Goal: Check status: Check status

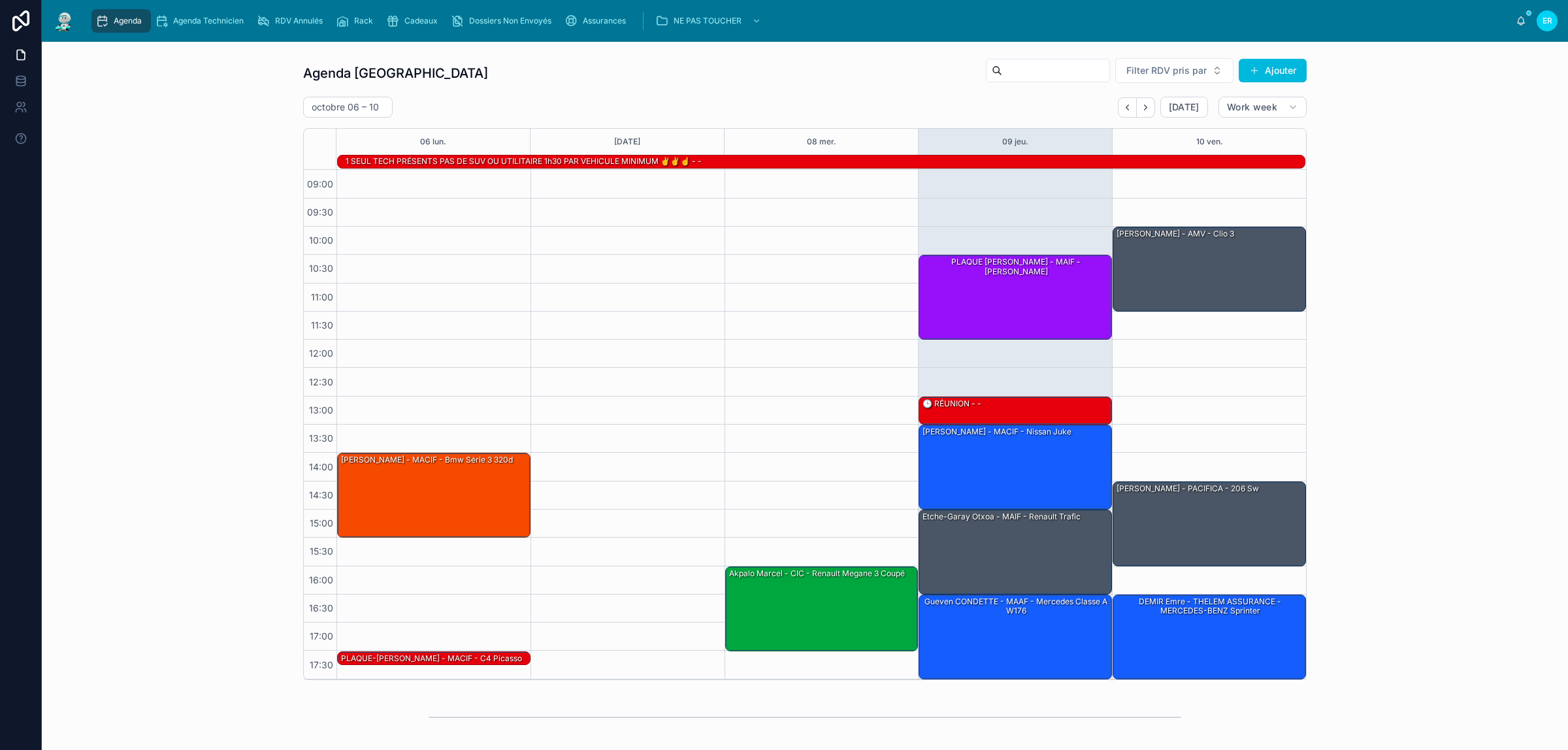
click at [1118, 108] on button "Back" at bounding box center [1127, 107] width 19 height 20
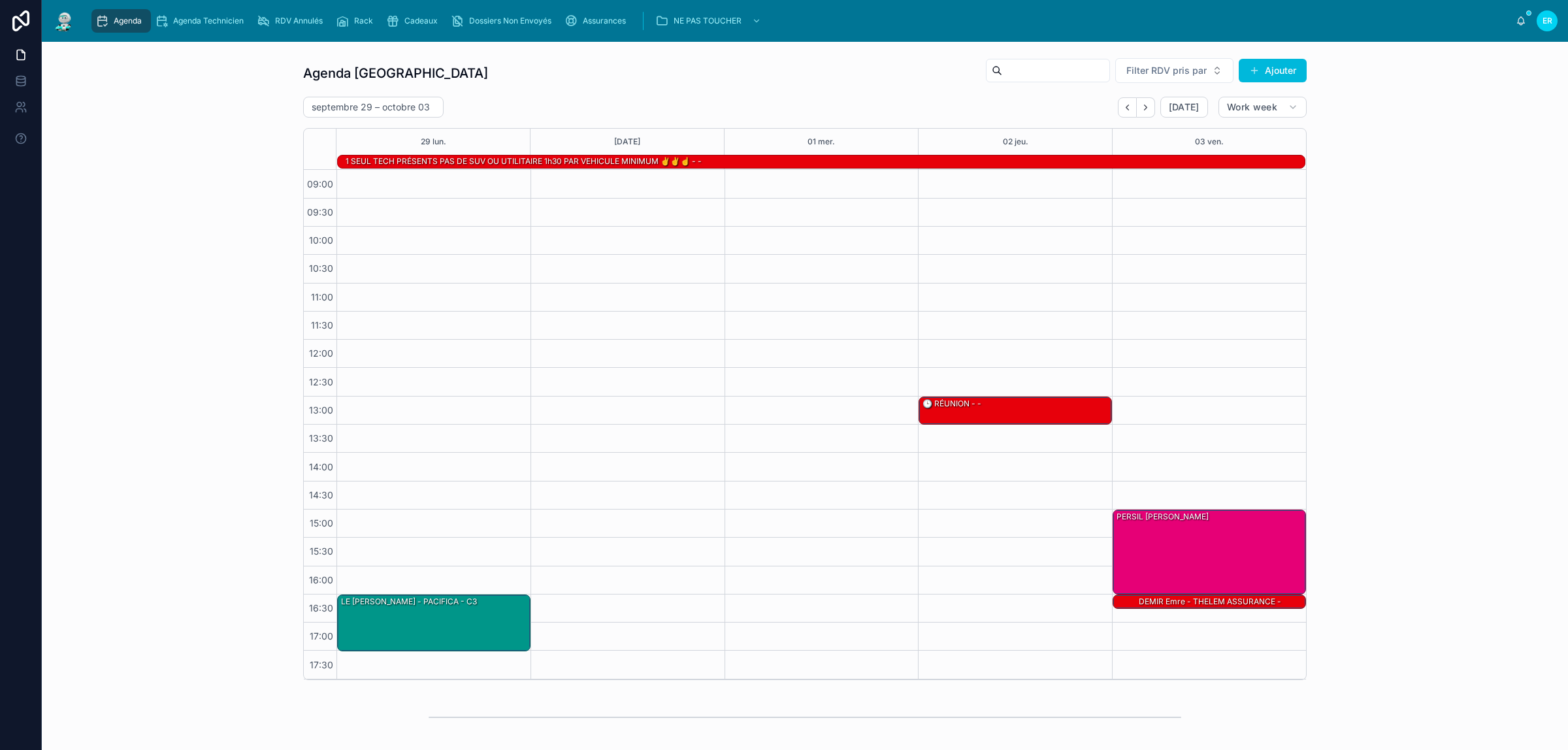
click at [1144, 109] on icon "Next" at bounding box center [1146, 108] width 10 height 10
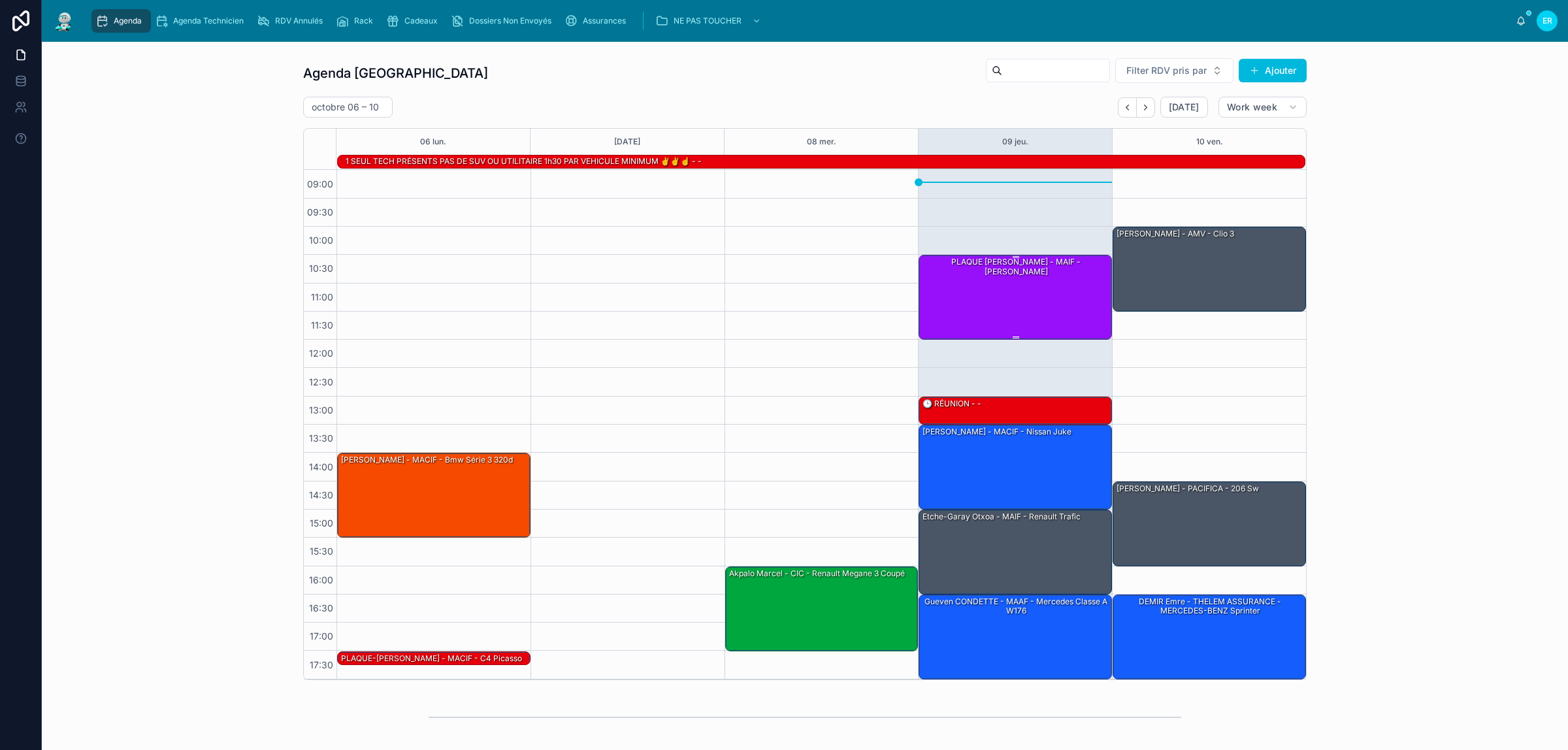
click at [965, 298] on div "PLAQUE Edgar PENGRECH - MAIF - Vito Mercedes" at bounding box center [1016, 296] width 190 height 83
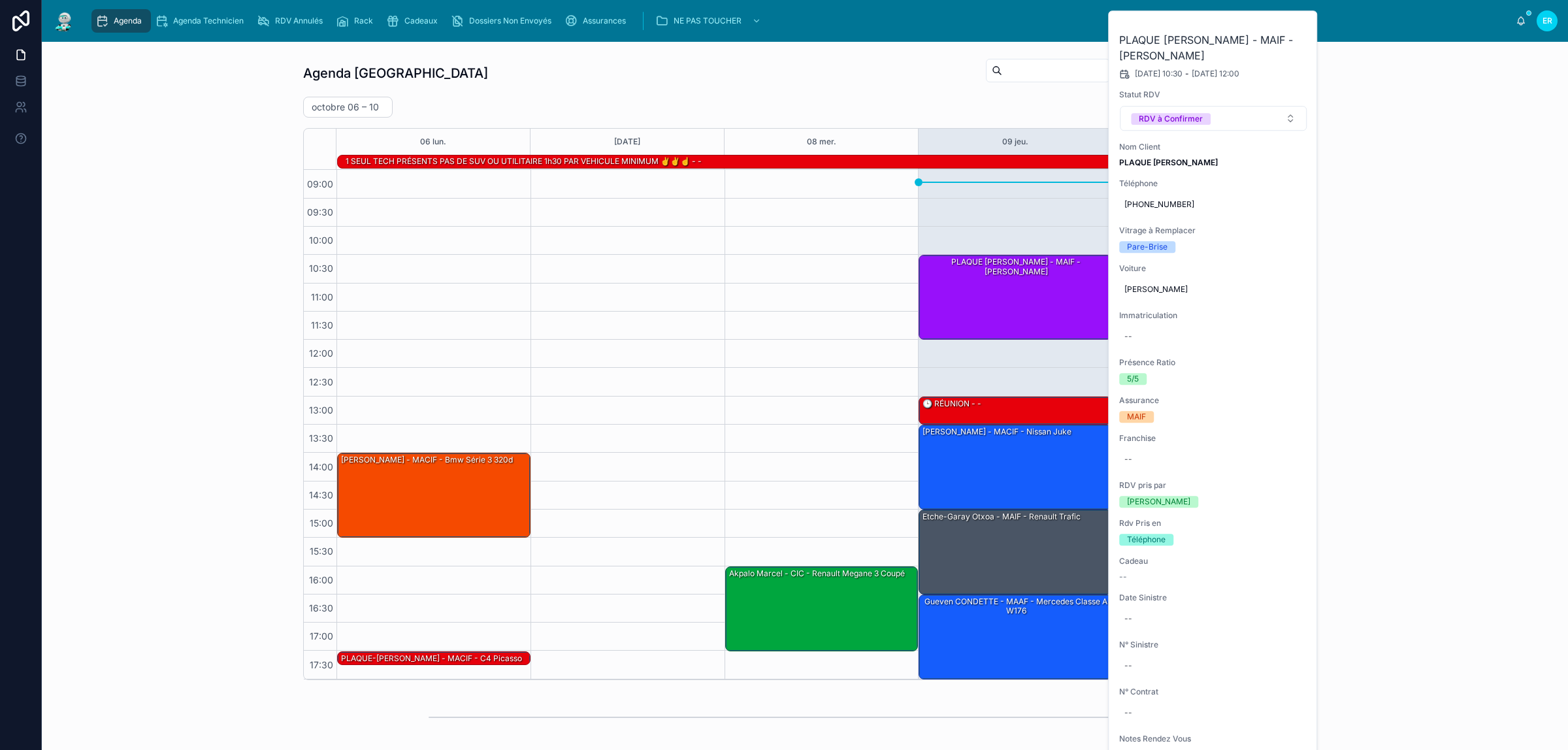
click at [0, 0] on button at bounding box center [0, 0] width 0 height 0
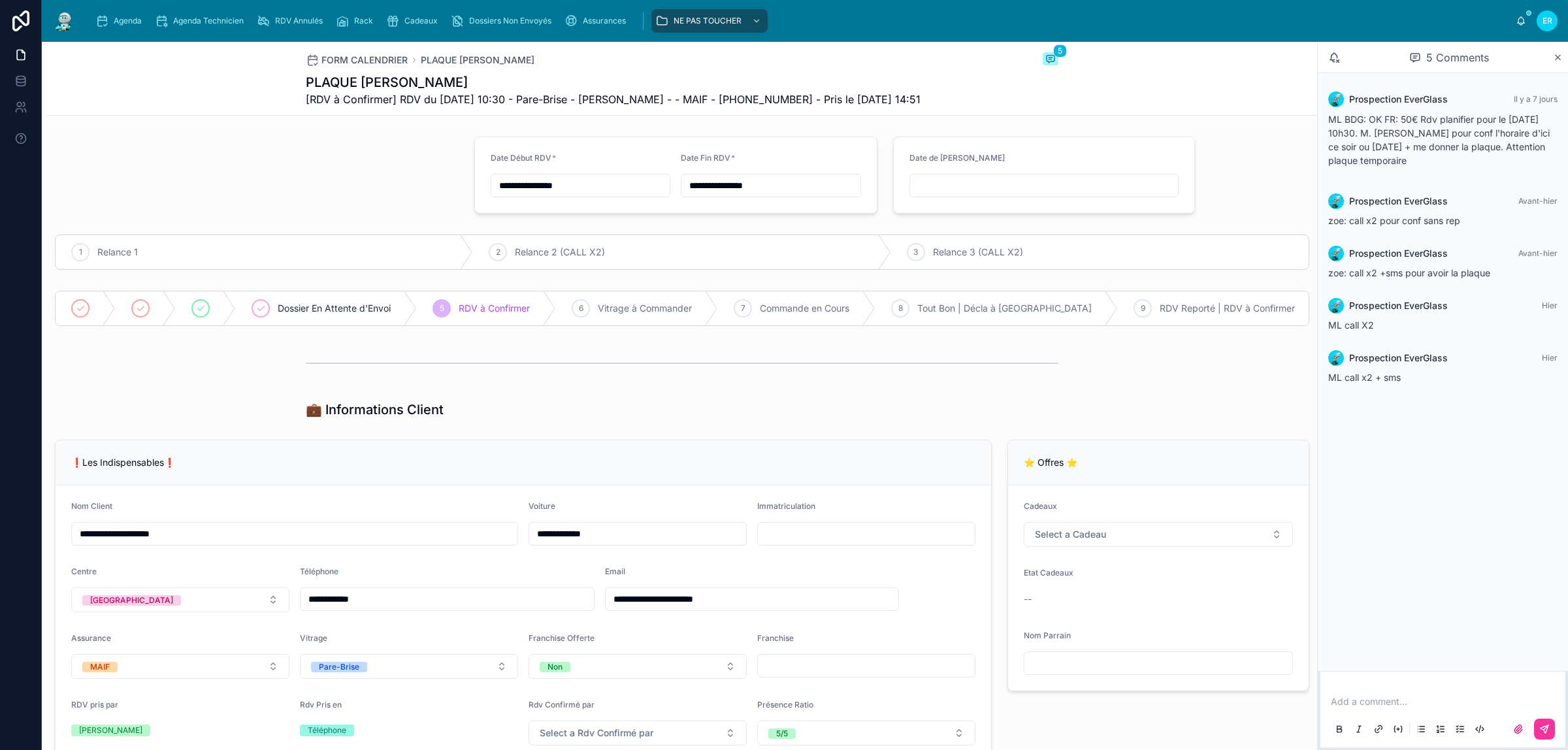
click at [587, 184] on input "**********" at bounding box center [580, 185] width 179 height 18
drag, startPoint x: 576, startPoint y: 286, endPoint x: 729, endPoint y: 200, distance: 175.5
click at [576, 288] on button "2" at bounding box center [574, 293] width 24 height 24
type input "**********"
click at [755, 180] on input "**********" at bounding box center [771, 185] width 179 height 18
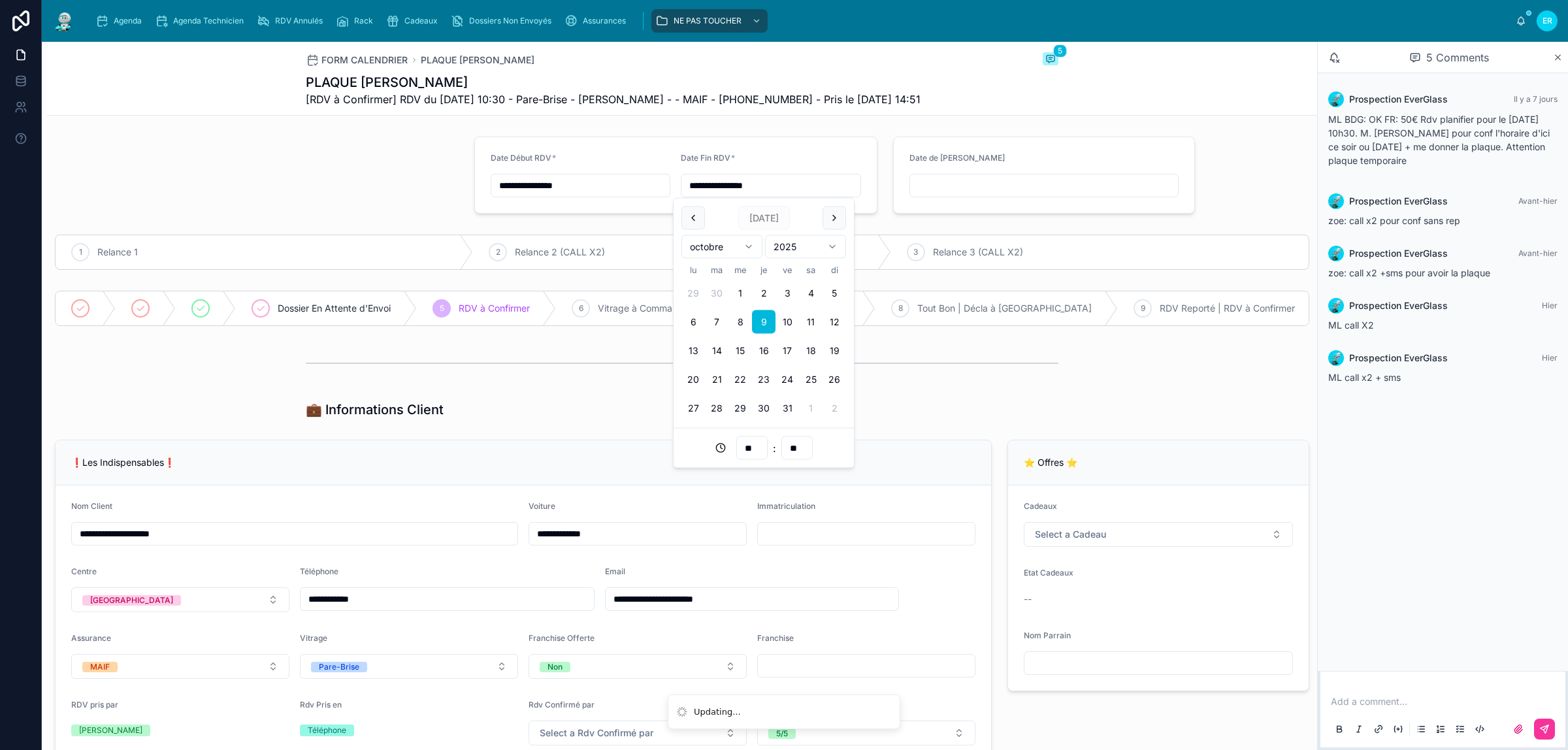
click at [762, 304] on button "2" at bounding box center [764, 293] width 24 height 24
type input "**********"
click at [405, 170] on div at bounding box center [256, 175] width 419 height 88
click at [124, 14] on div "Agenda" at bounding box center [122, 21] width 52 height 21
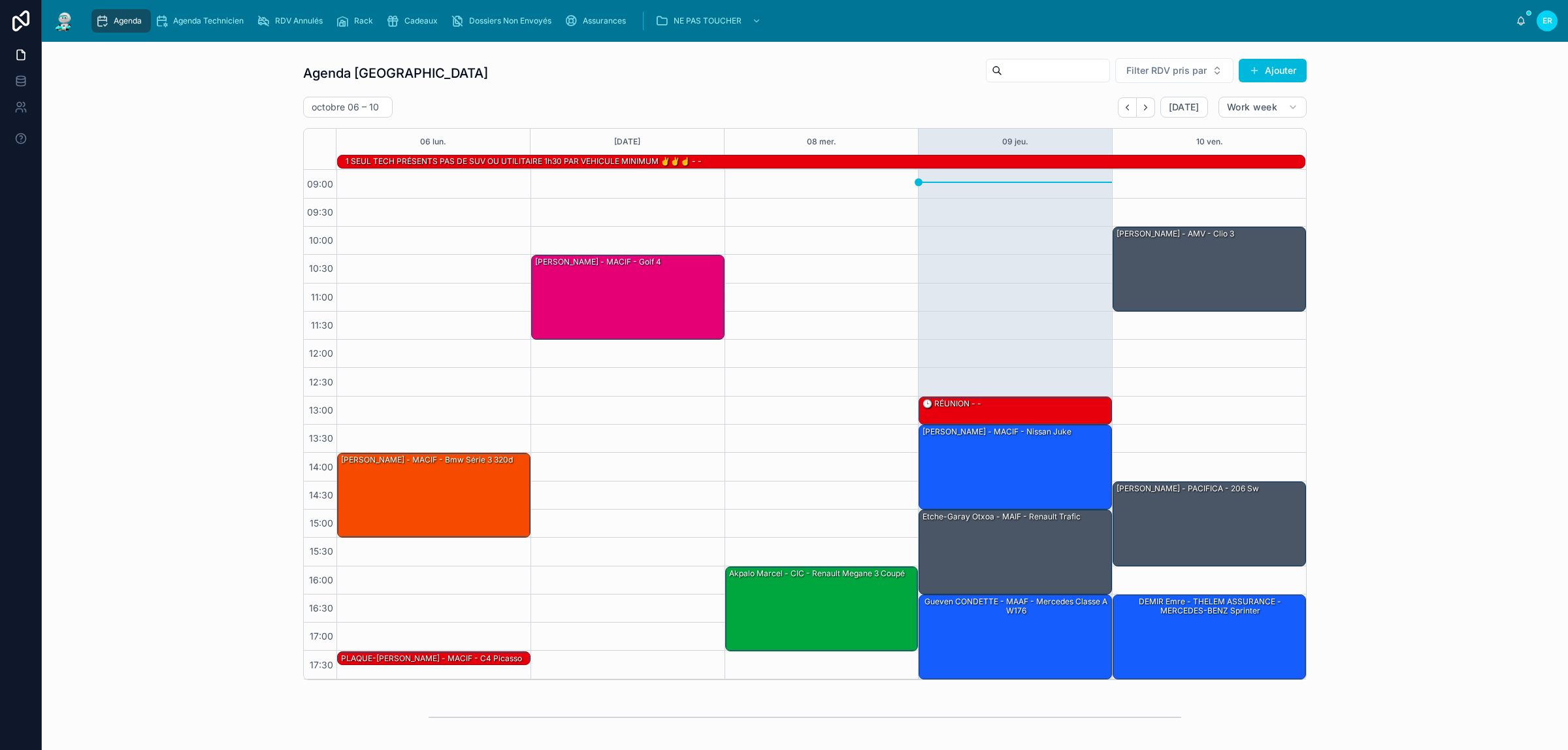
click at [1122, 106] on icon "Back" at bounding box center [1127, 108] width 10 height 10
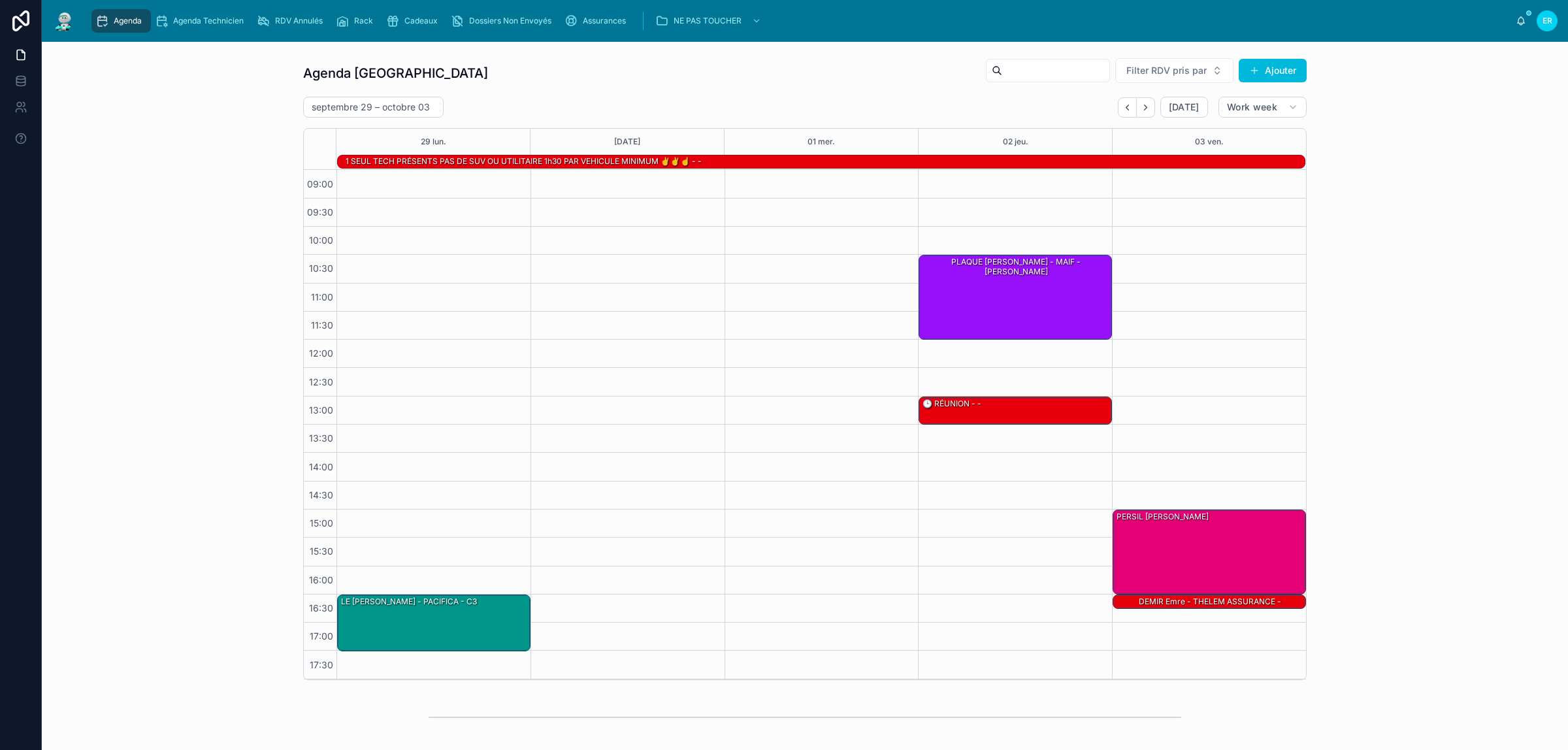
click at [1143, 106] on icon "Next" at bounding box center [1146, 108] width 10 height 10
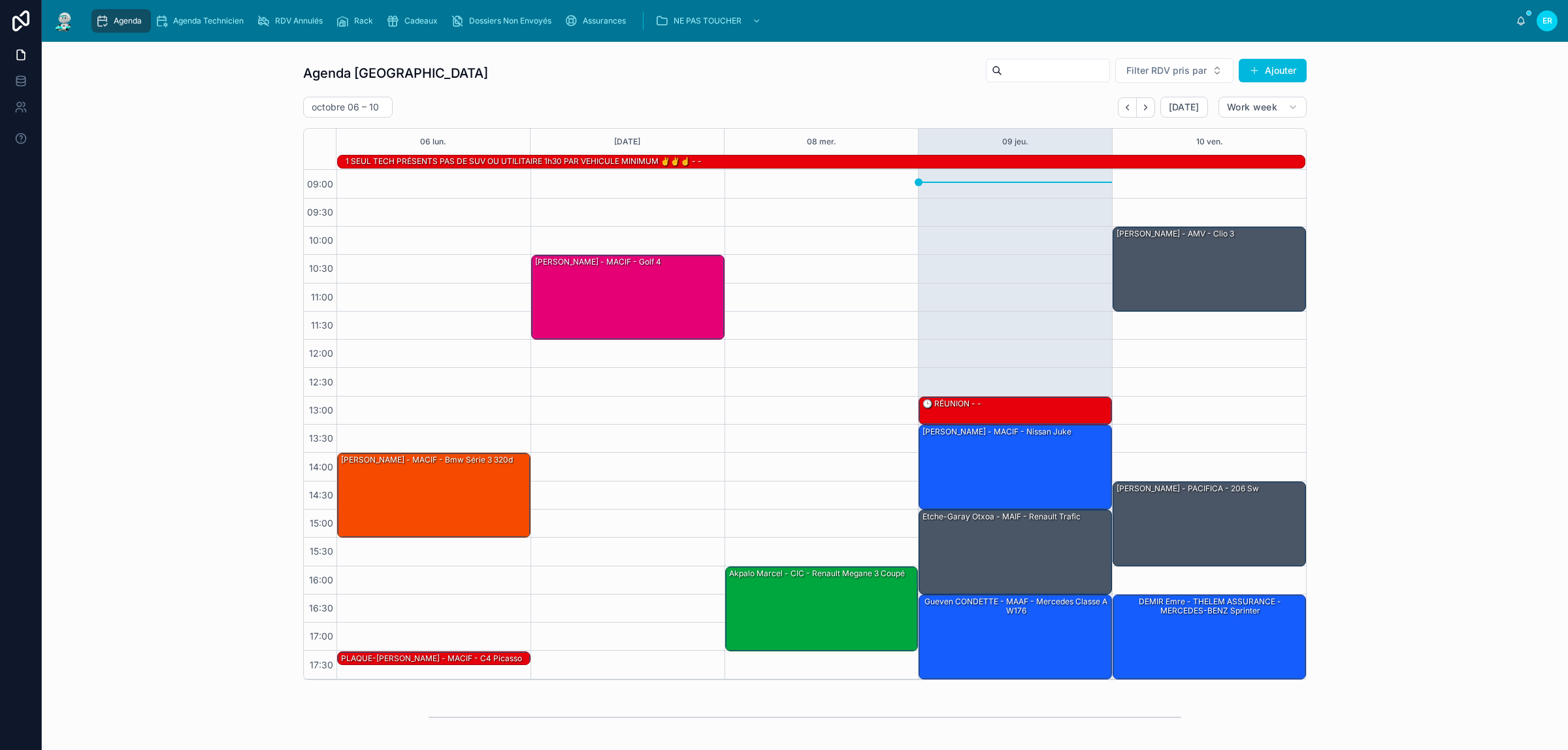
click at [784, 77] on div "Agenda Rennes Filter RDV pris par Ajouter" at bounding box center [805, 73] width 1004 height 32
click at [155, 111] on div "Agenda Rennes Filter RDV pris par Ajouter octobre 06 – 10 Today Work week 06 lu…" at bounding box center [805, 369] width 1505 height 634
click at [579, 76] on div "Agenda Rennes Filter RDV pris par Ajouter" at bounding box center [805, 73] width 1004 height 32
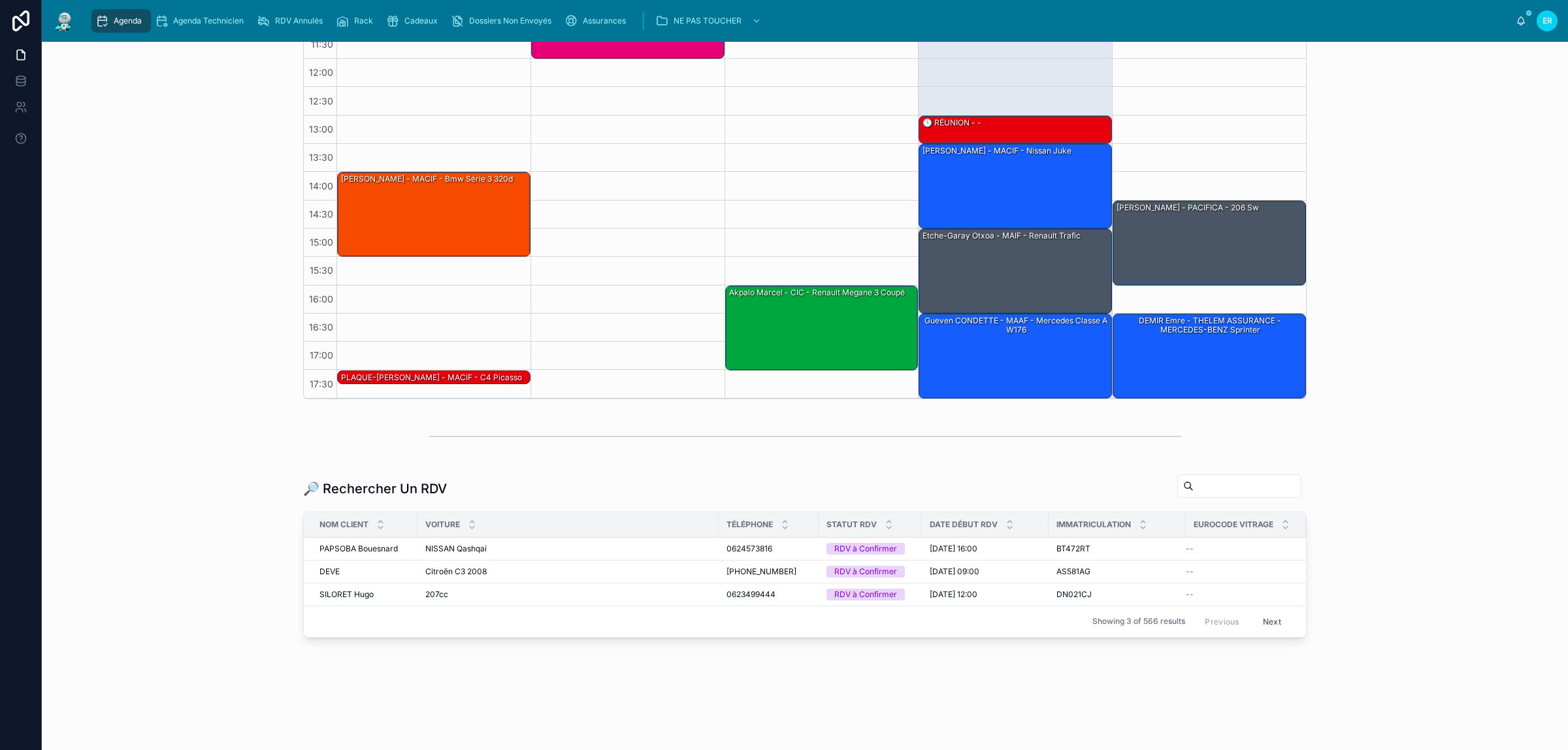
scroll to position [283, 0]
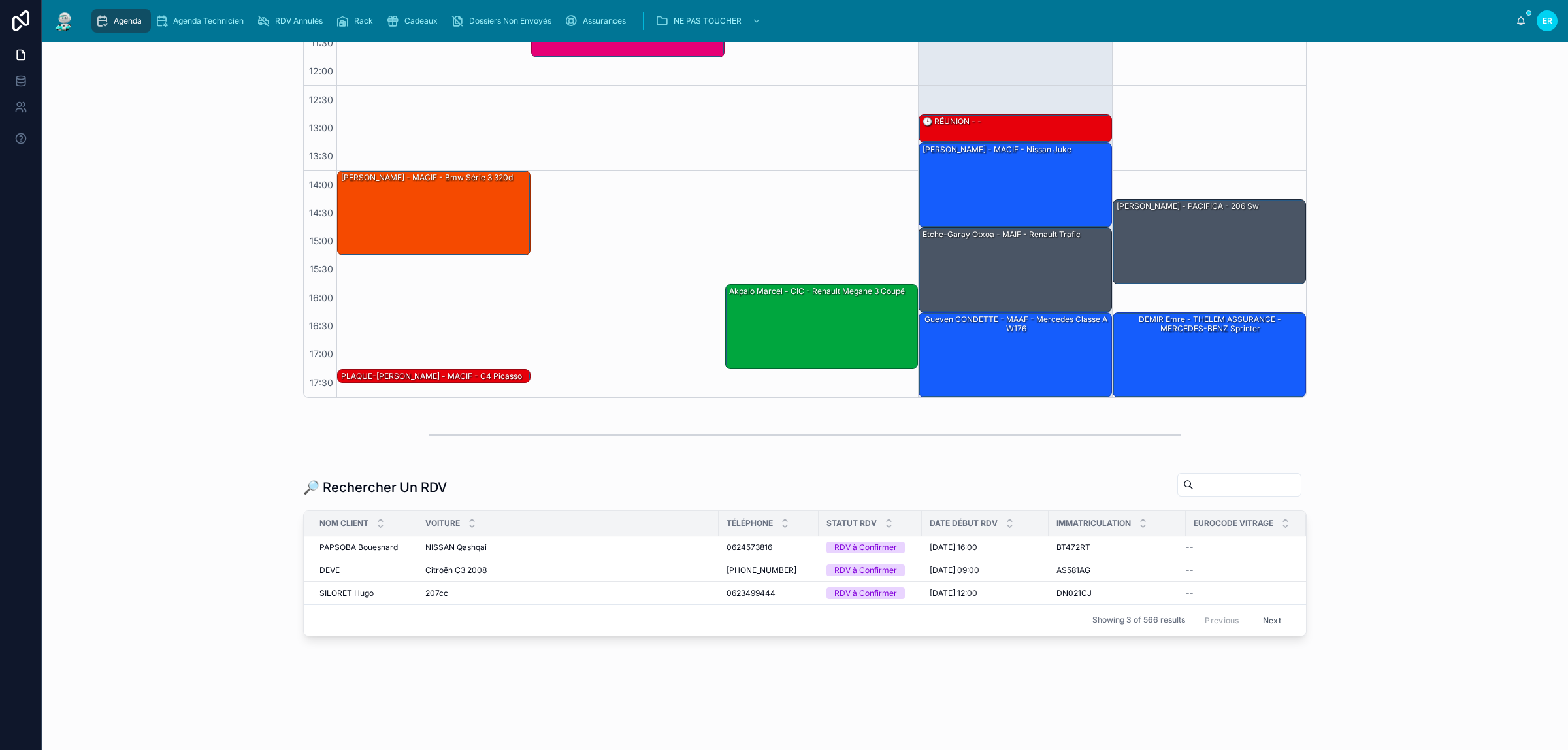
click at [1200, 483] on input "text" at bounding box center [1247, 485] width 107 height 18
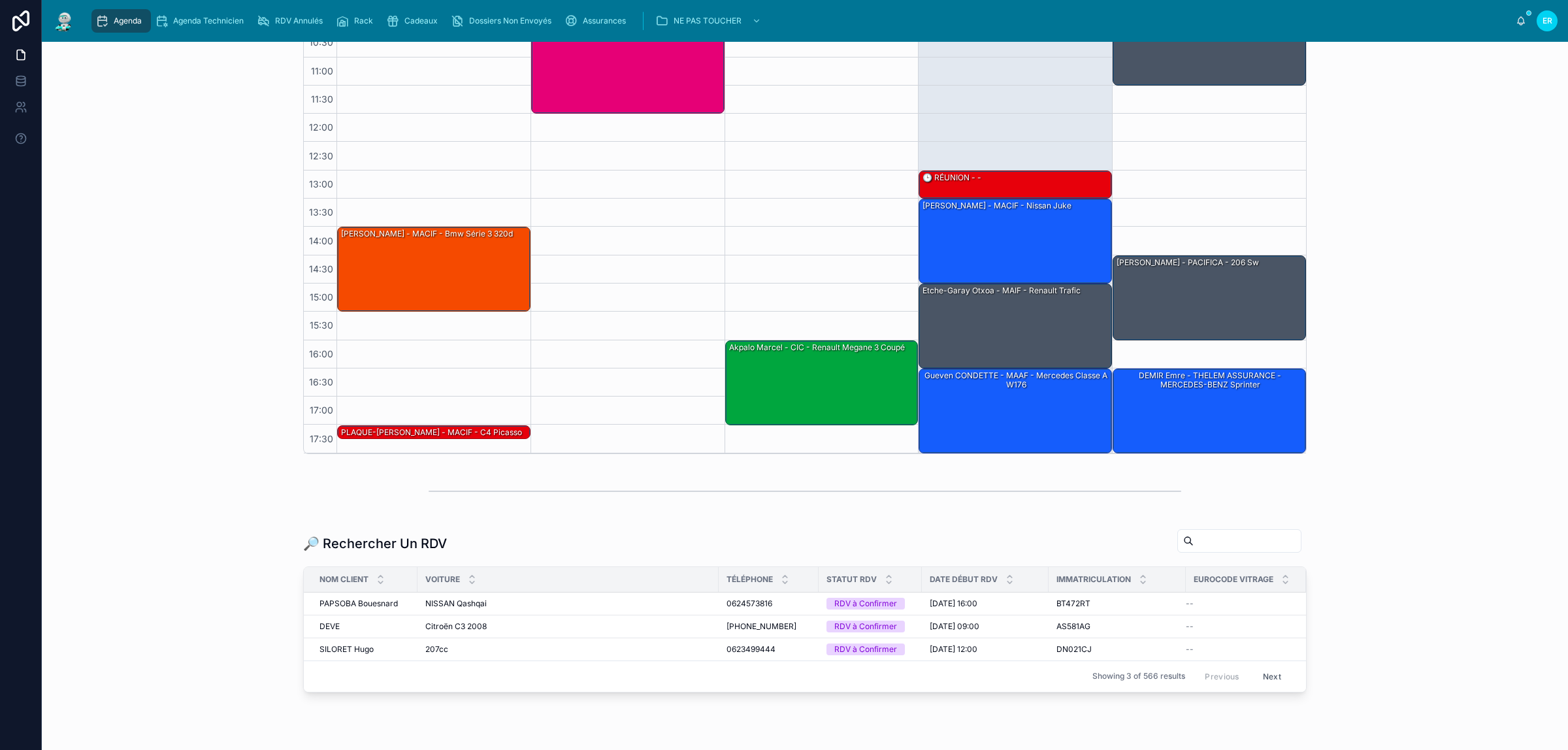
scroll to position [201, 0]
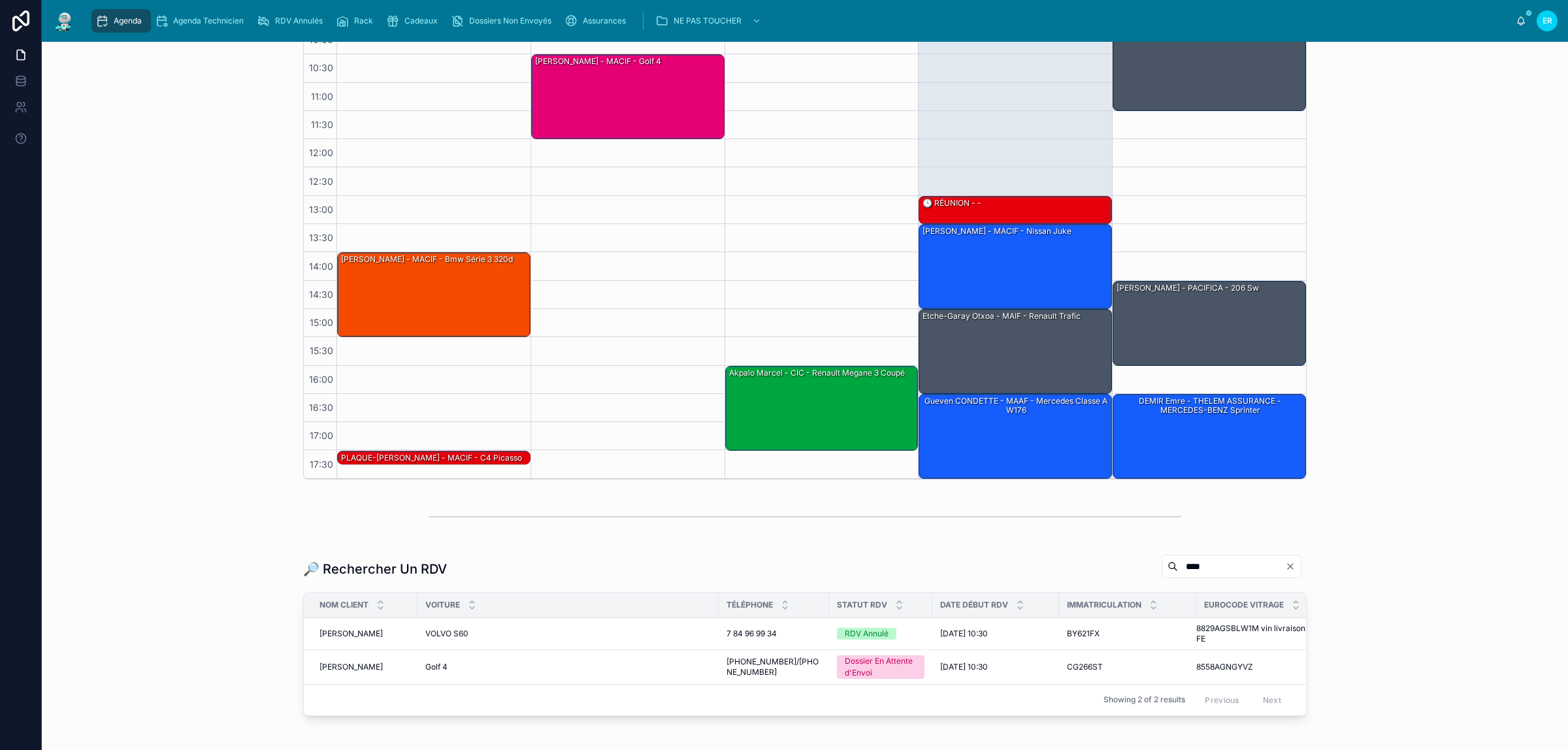
type input "****"
click at [358, 632] on span "Memisoglu Yakup" at bounding box center [351, 634] width 63 height 11
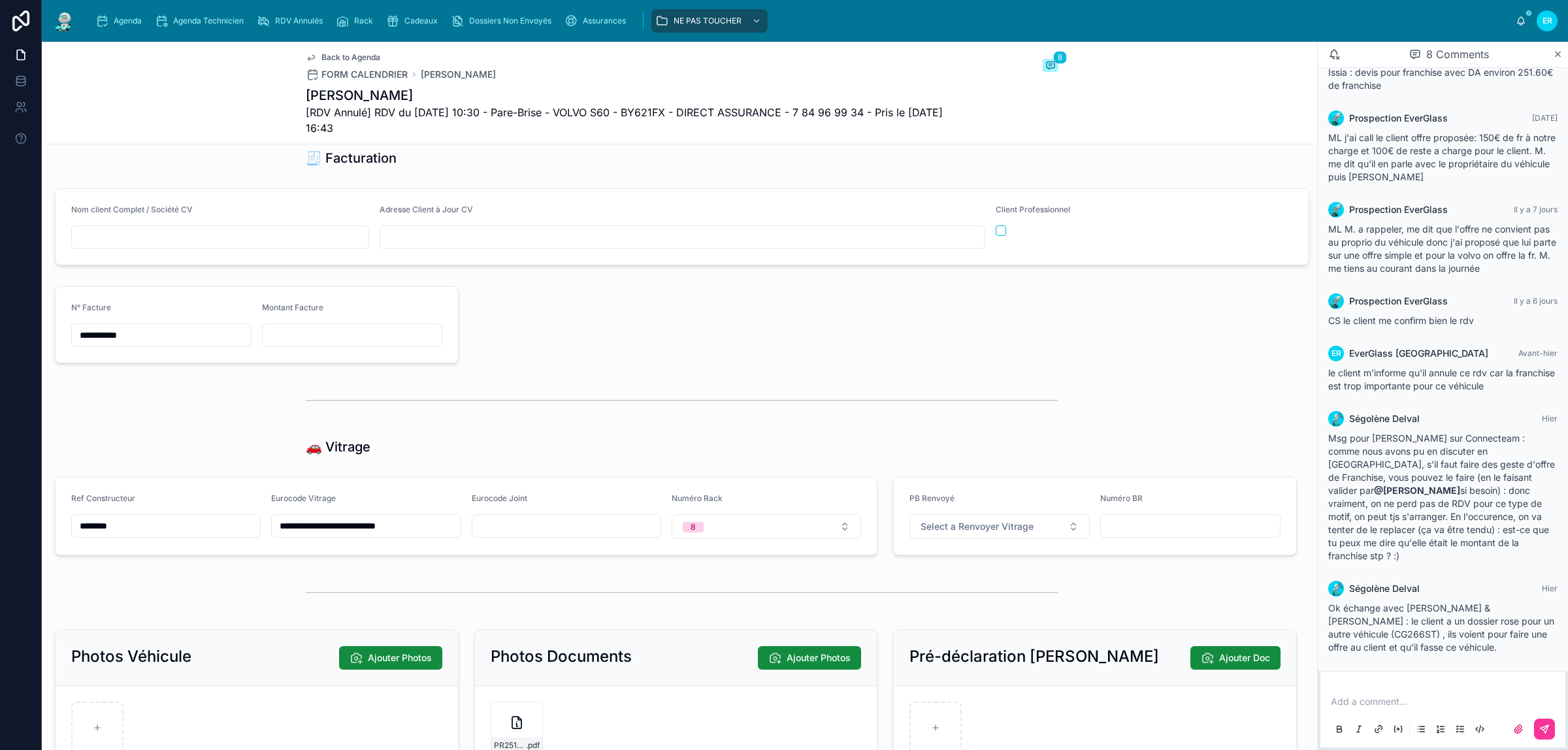
scroll to position [1606, 0]
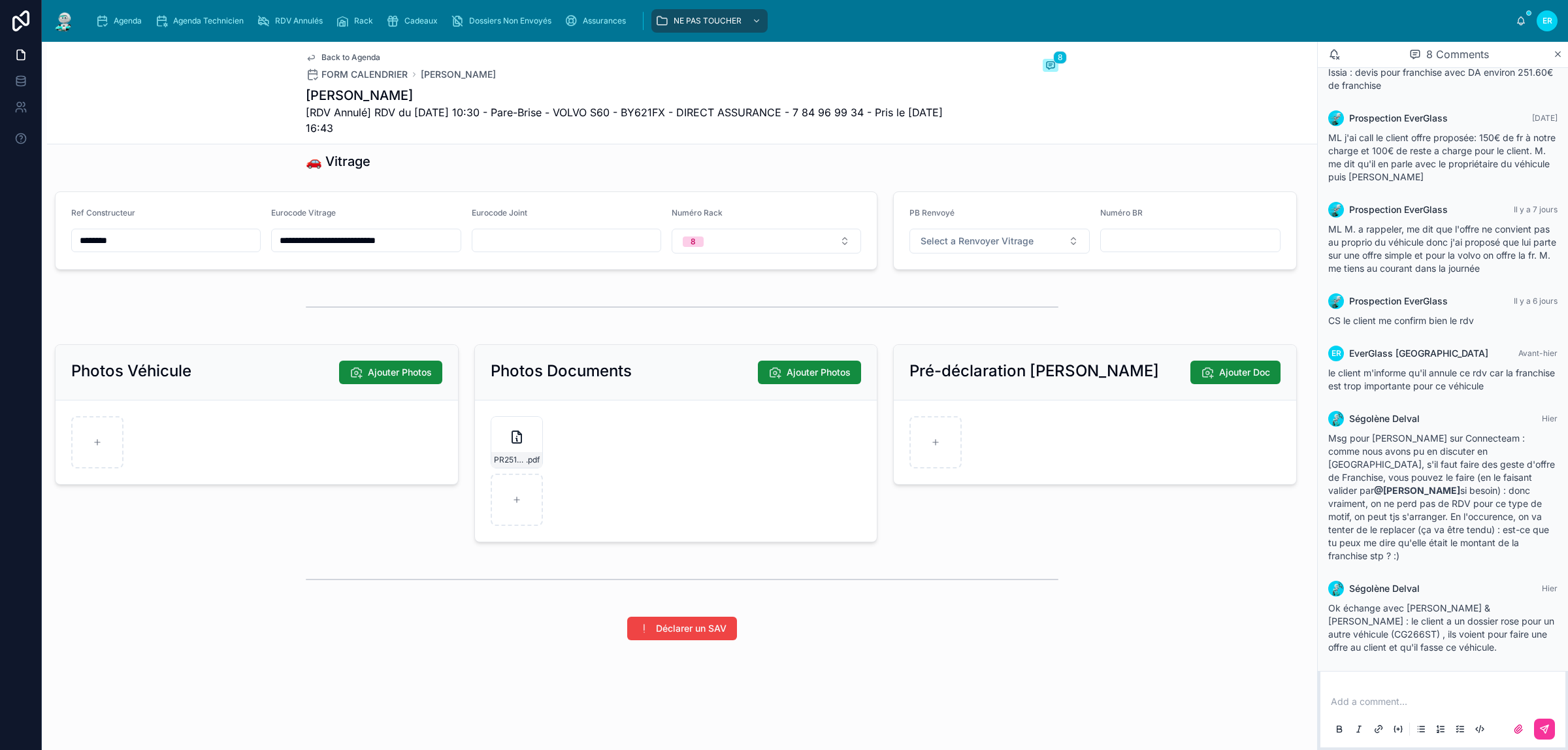
click at [492, 435] on div "PR2510-1815 .pdf" at bounding box center [516, 442] width 52 height 52
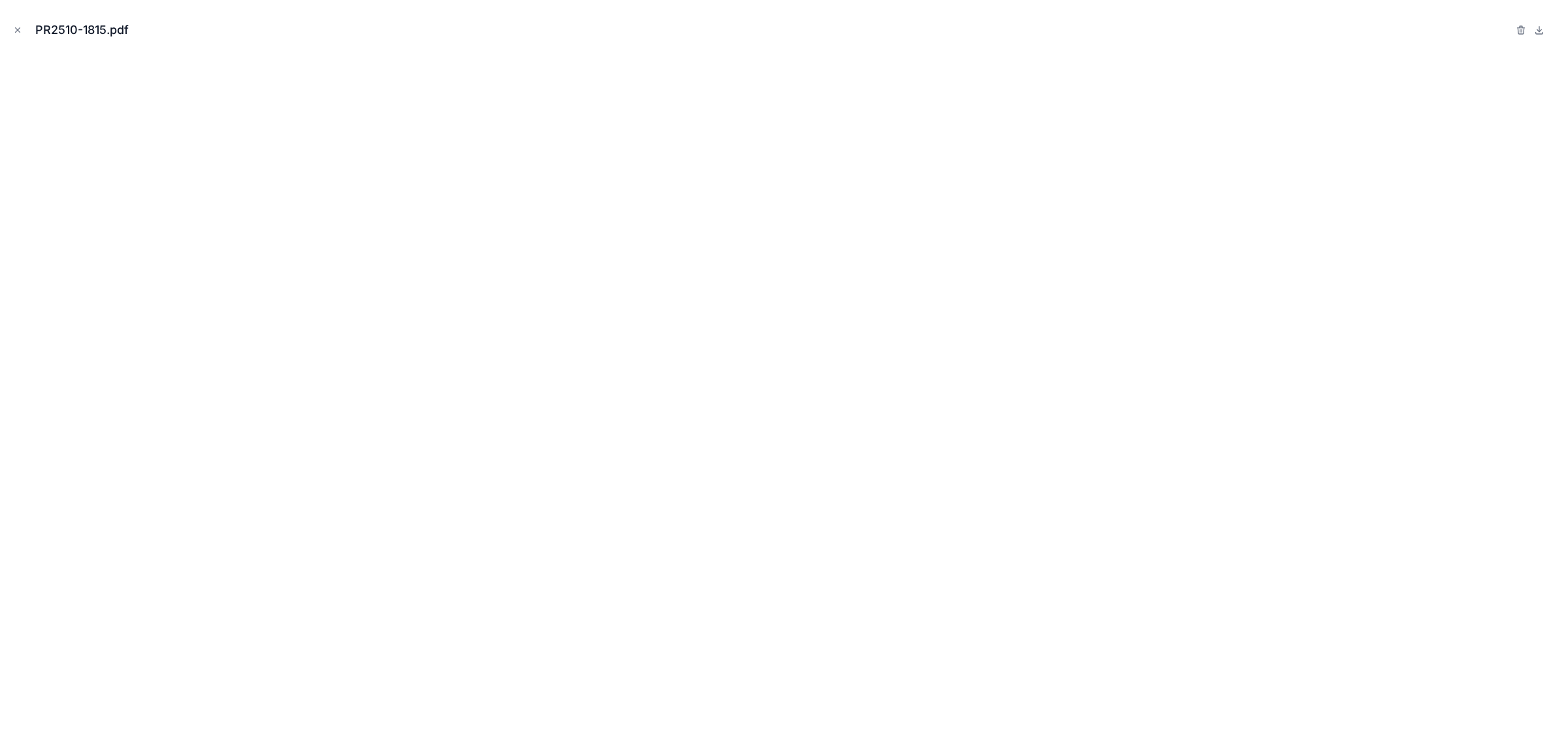
click at [17, 32] on icon "Close modal" at bounding box center [17, 29] width 9 height 9
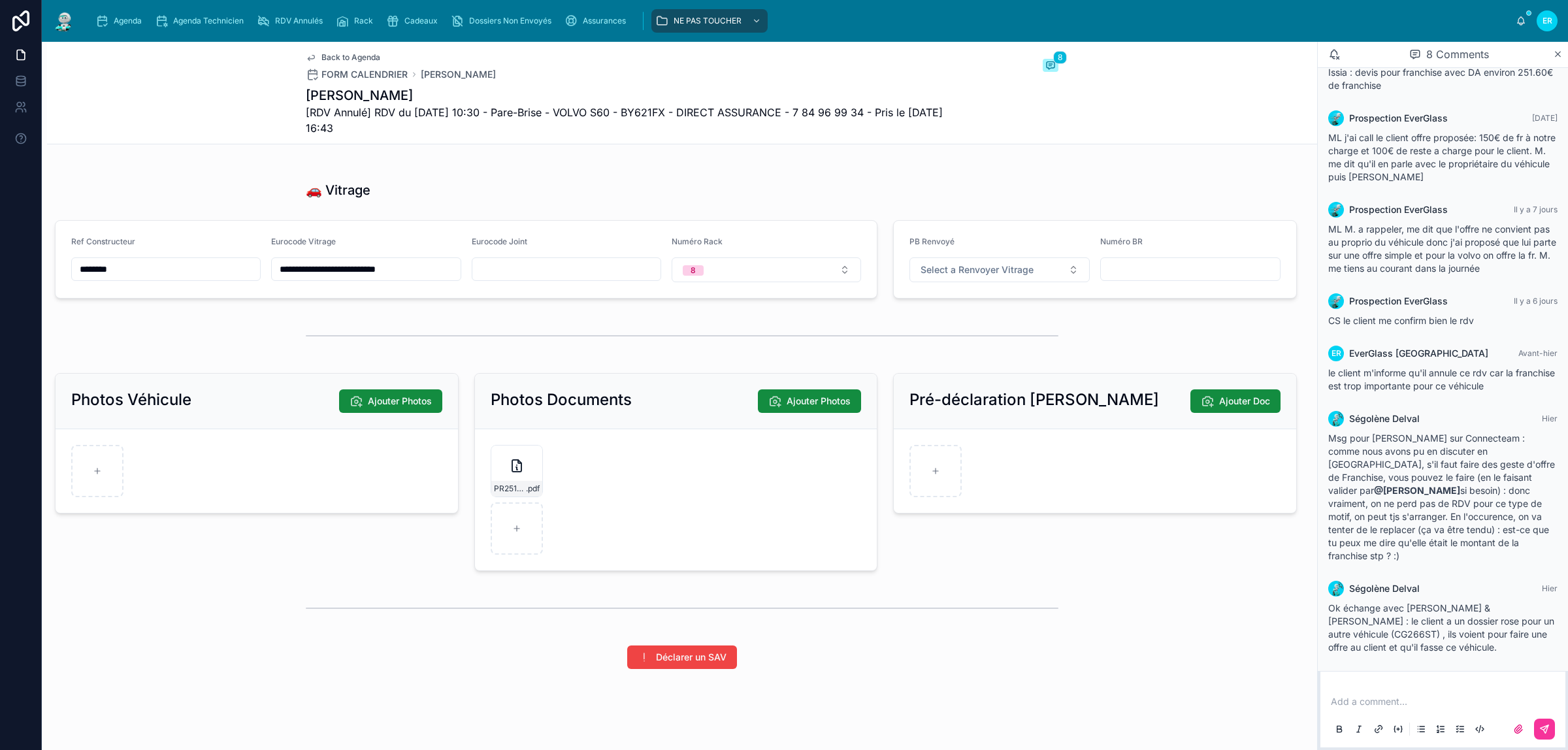
scroll to position [1524, 0]
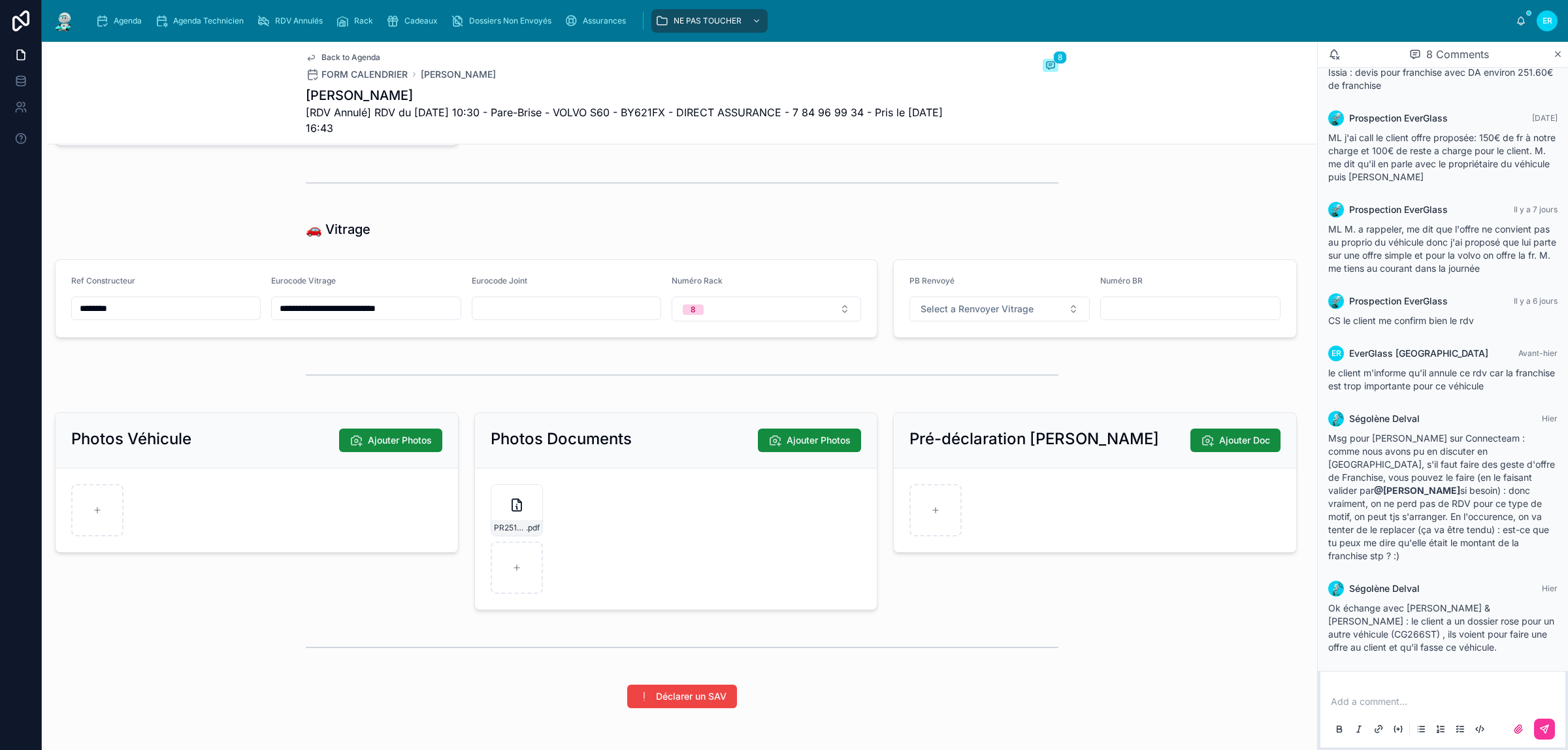
click at [506, 531] on div "PR2510-1815 .pdf" at bounding box center [516, 510] width 52 height 52
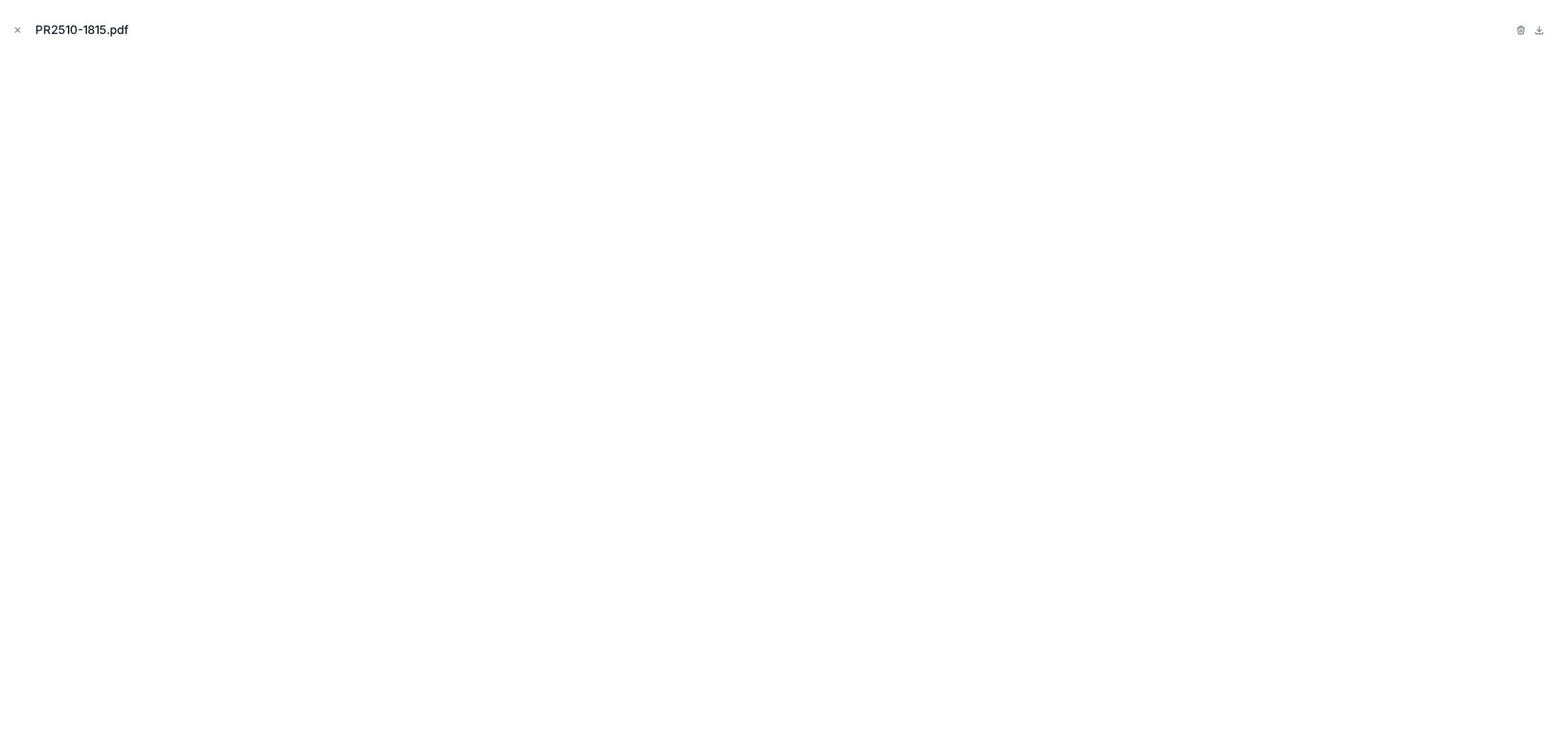
click at [22, 28] on icon "Close modal" at bounding box center [17, 29] width 9 height 9
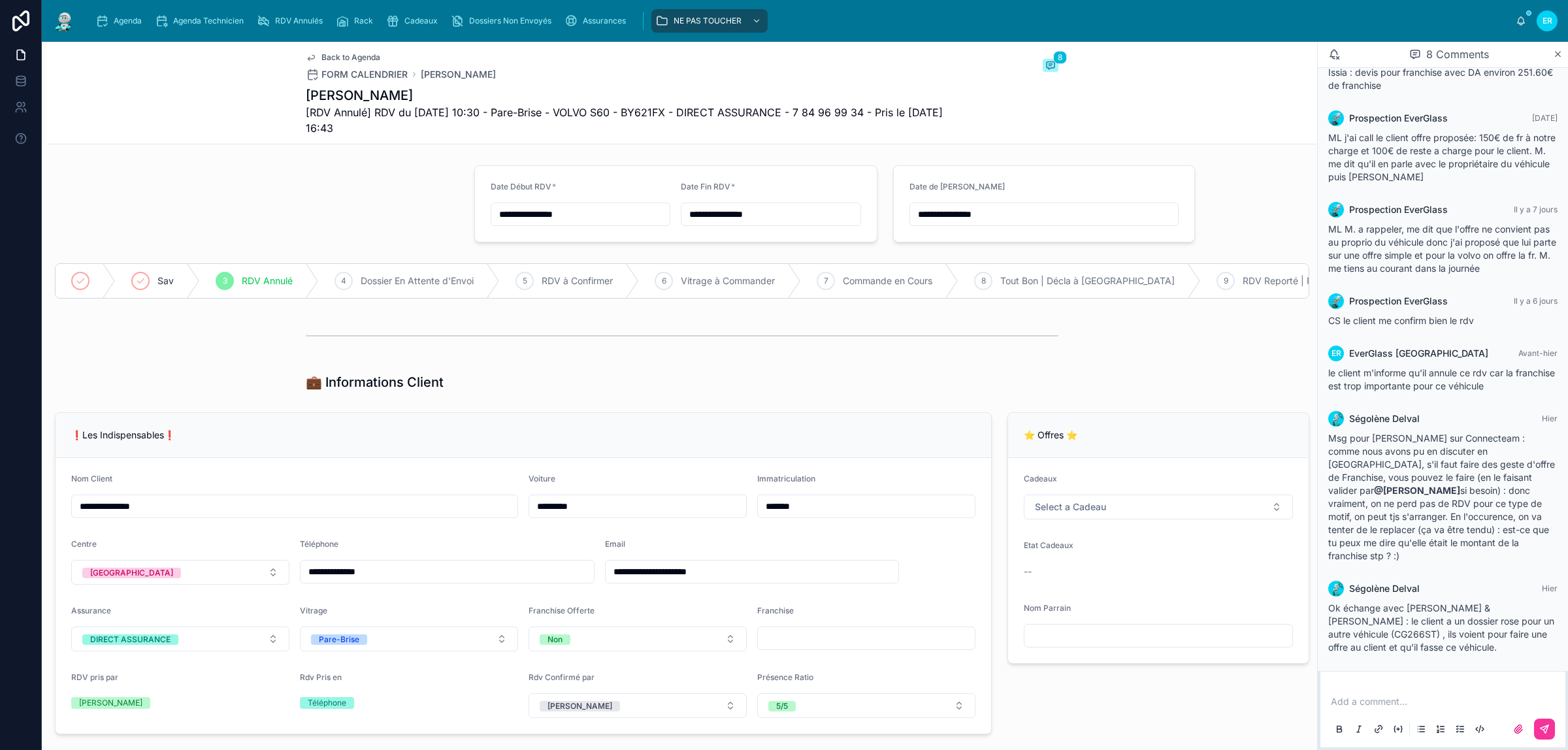
click at [122, 24] on span "Agenda" at bounding box center [127, 21] width 28 height 11
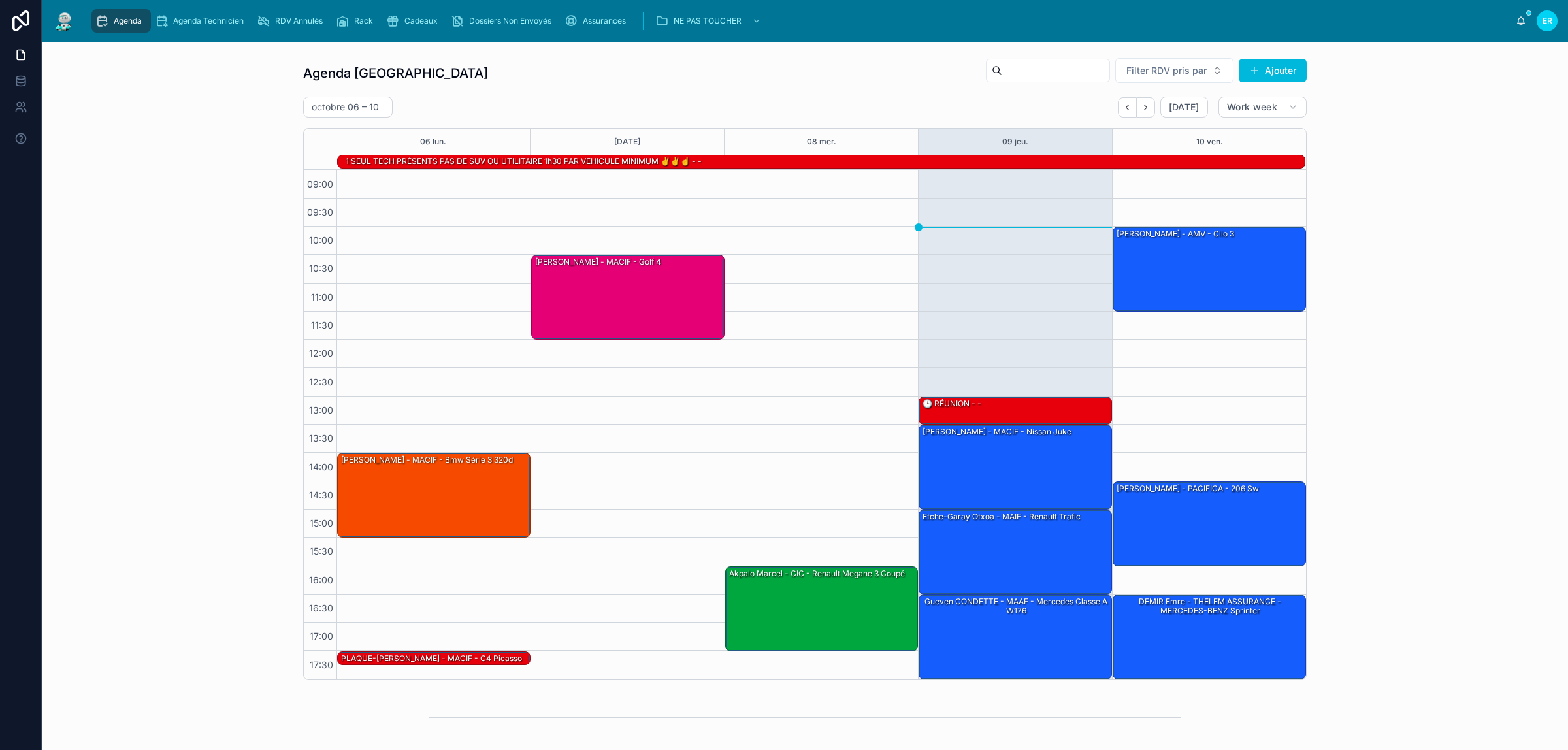
click at [183, 146] on div "Agenda Rennes Filter RDV pris par Ajouter octobre 06 – 10 Today Work week 06 lu…" at bounding box center [805, 369] width 1505 height 634
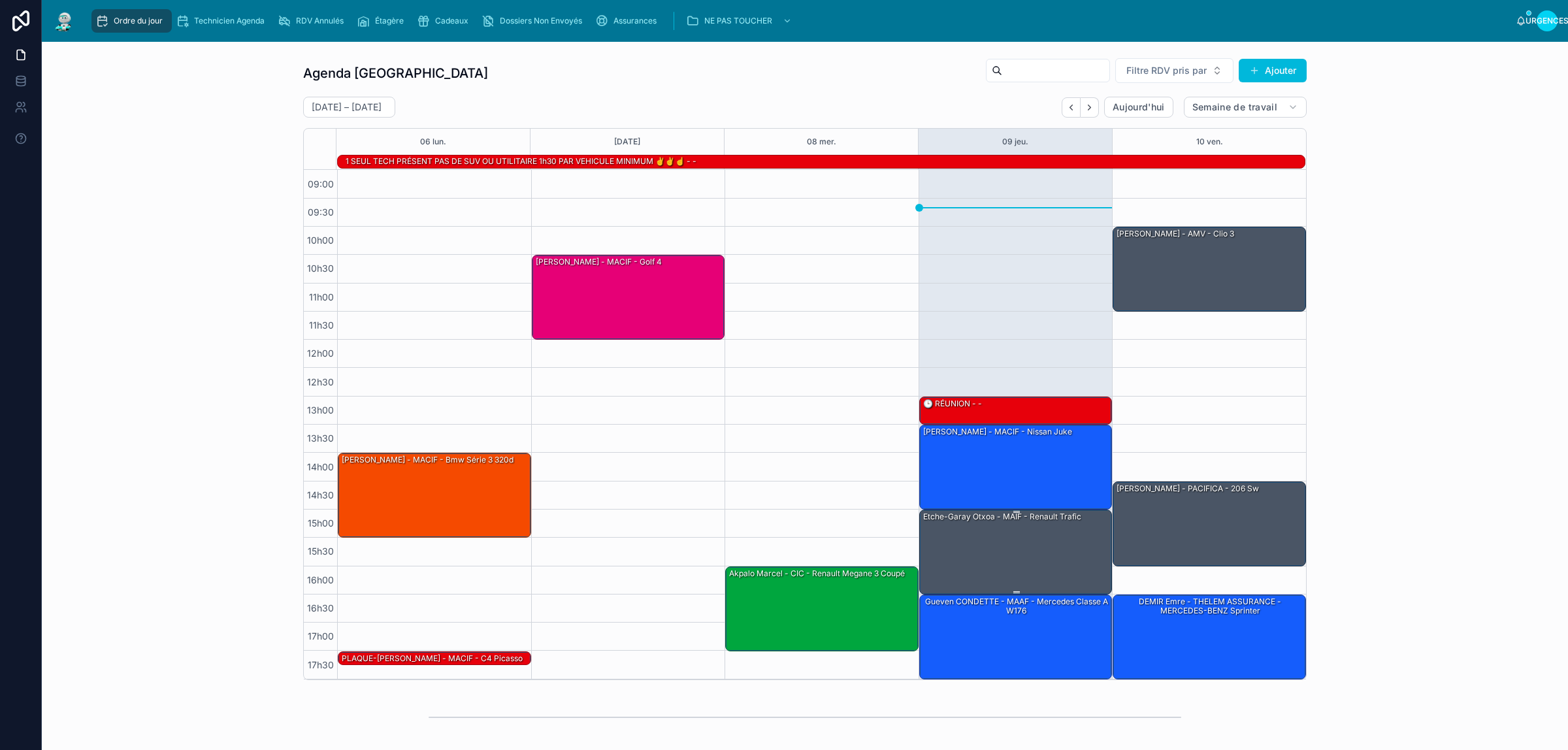
click at [976, 531] on div "Etche-garay Otxoa - MAIF - Renault trafic" at bounding box center [1017, 552] width 190 height 83
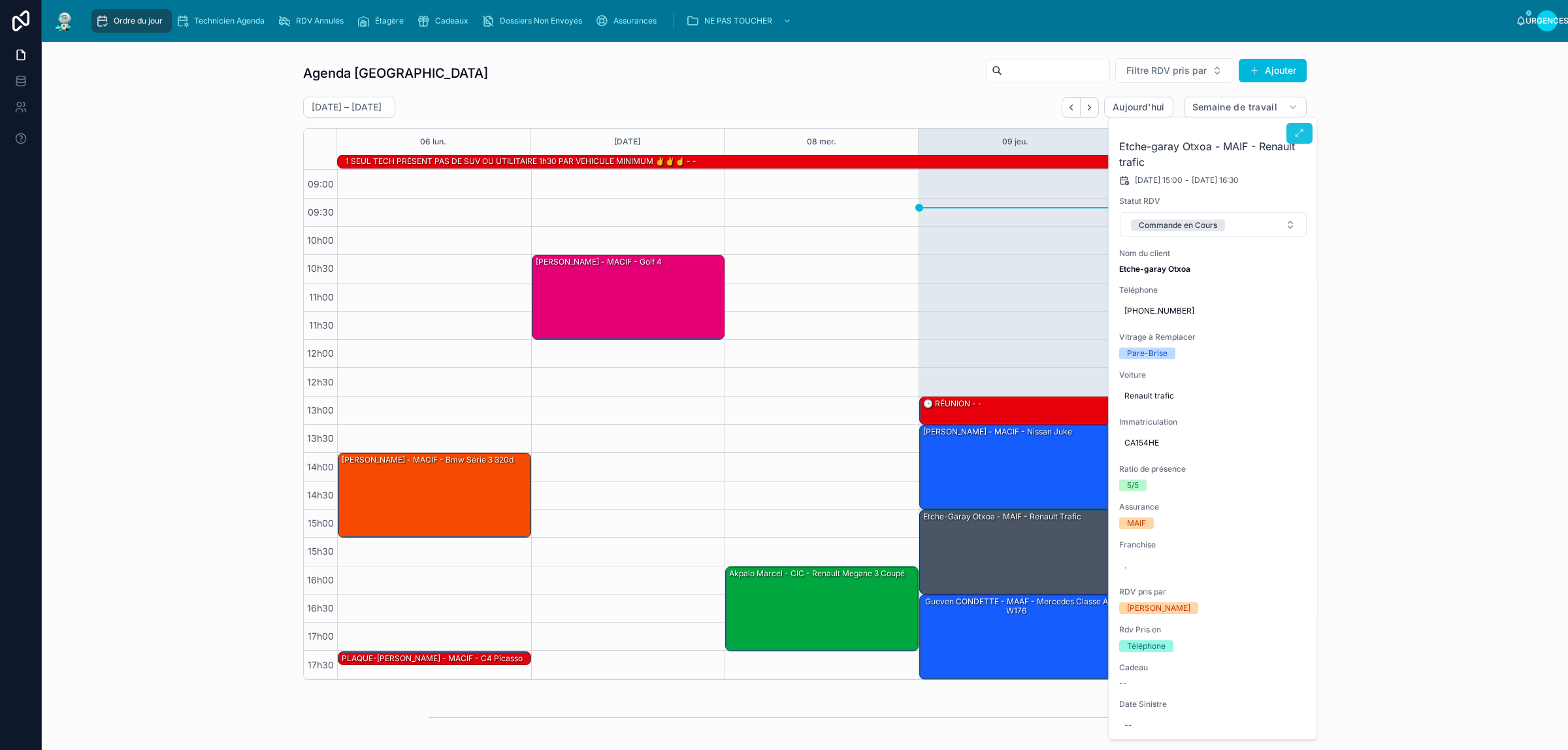
click at [1294, 135] on icon at bounding box center [1299, 133] width 11 height 11
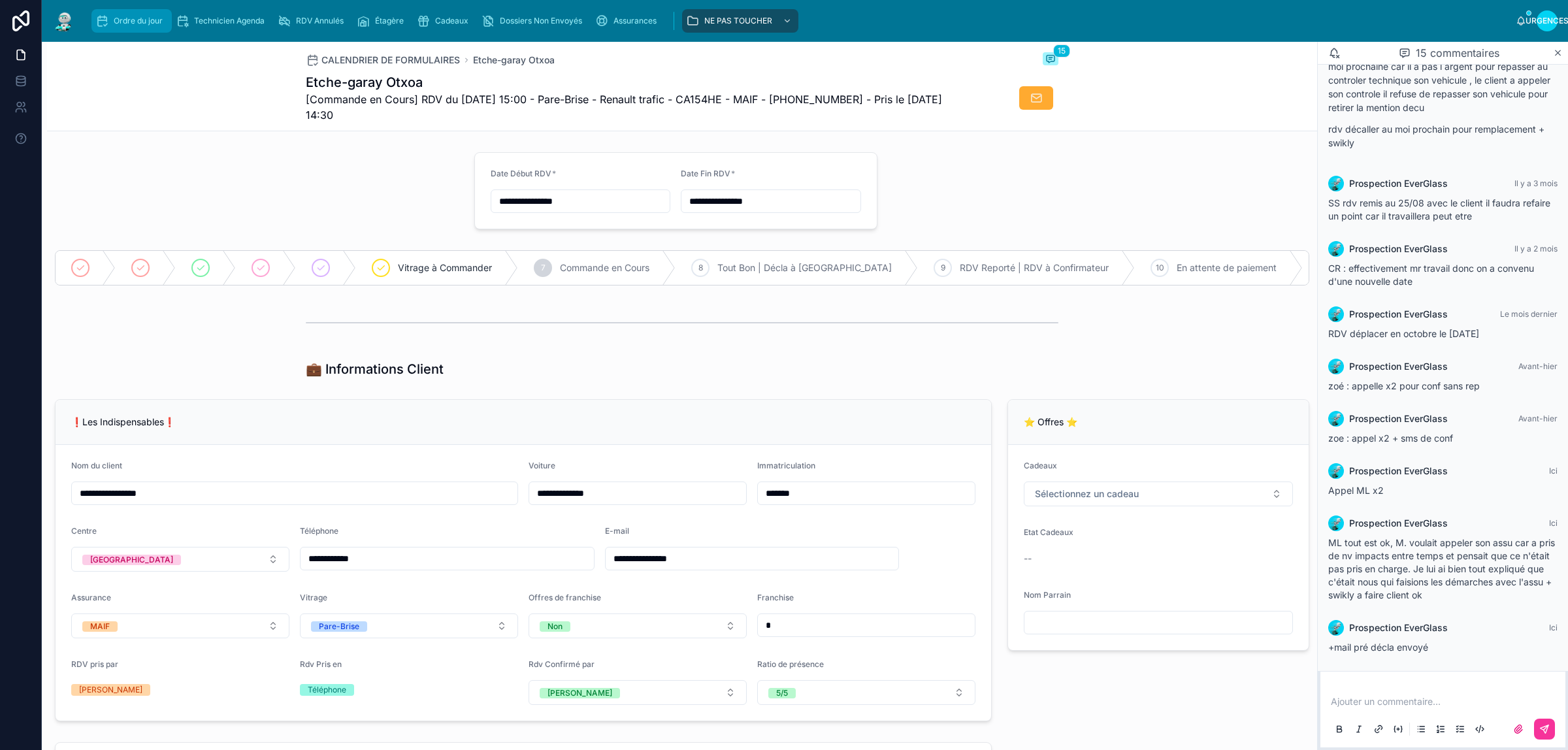
click at [141, 12] on div "Ordre du jour" at bounding box center [132, 21] width 73 height 21
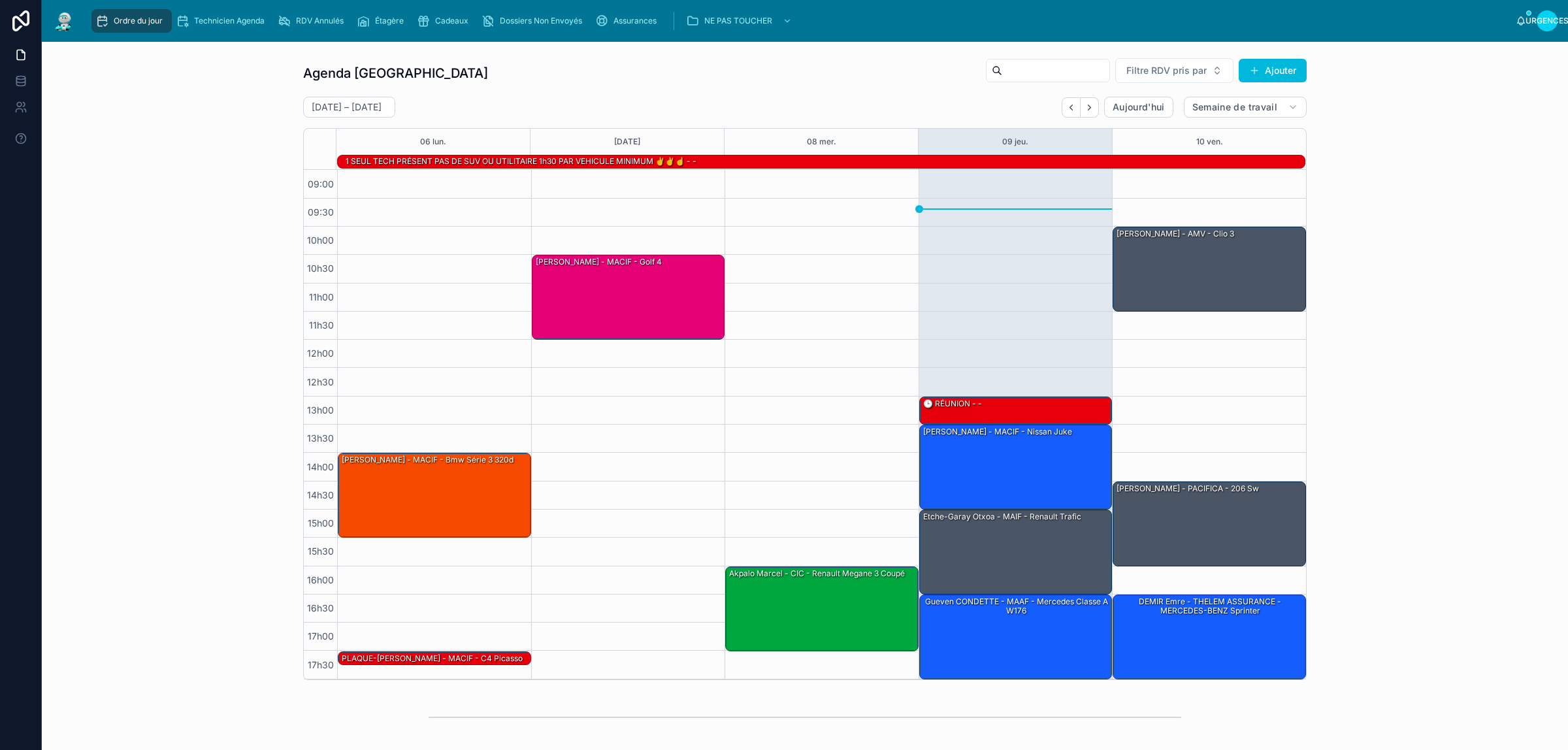
click at [211, 235] on div "Agenda Rennes Filtre RDV pris par Ajouter [DATE] – [DATE] [DATE] Semaine de tra…" at bounding box center [805, 369] width 1505 height 634
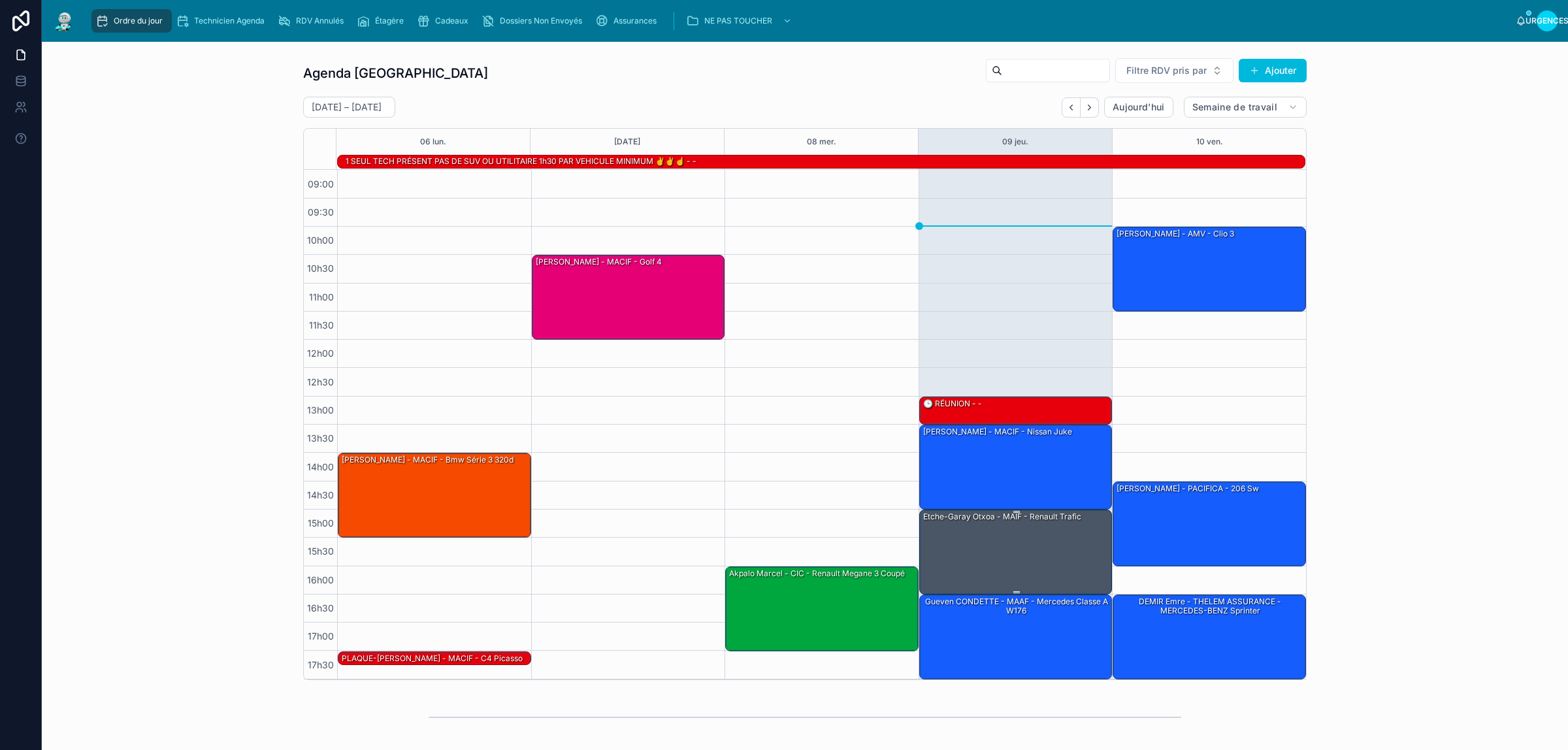
click at [949, 562] on div "Etche-garay Otxoa - MAIF - Renault trafic" at bounding box center [1017, 552] width 190 height 83
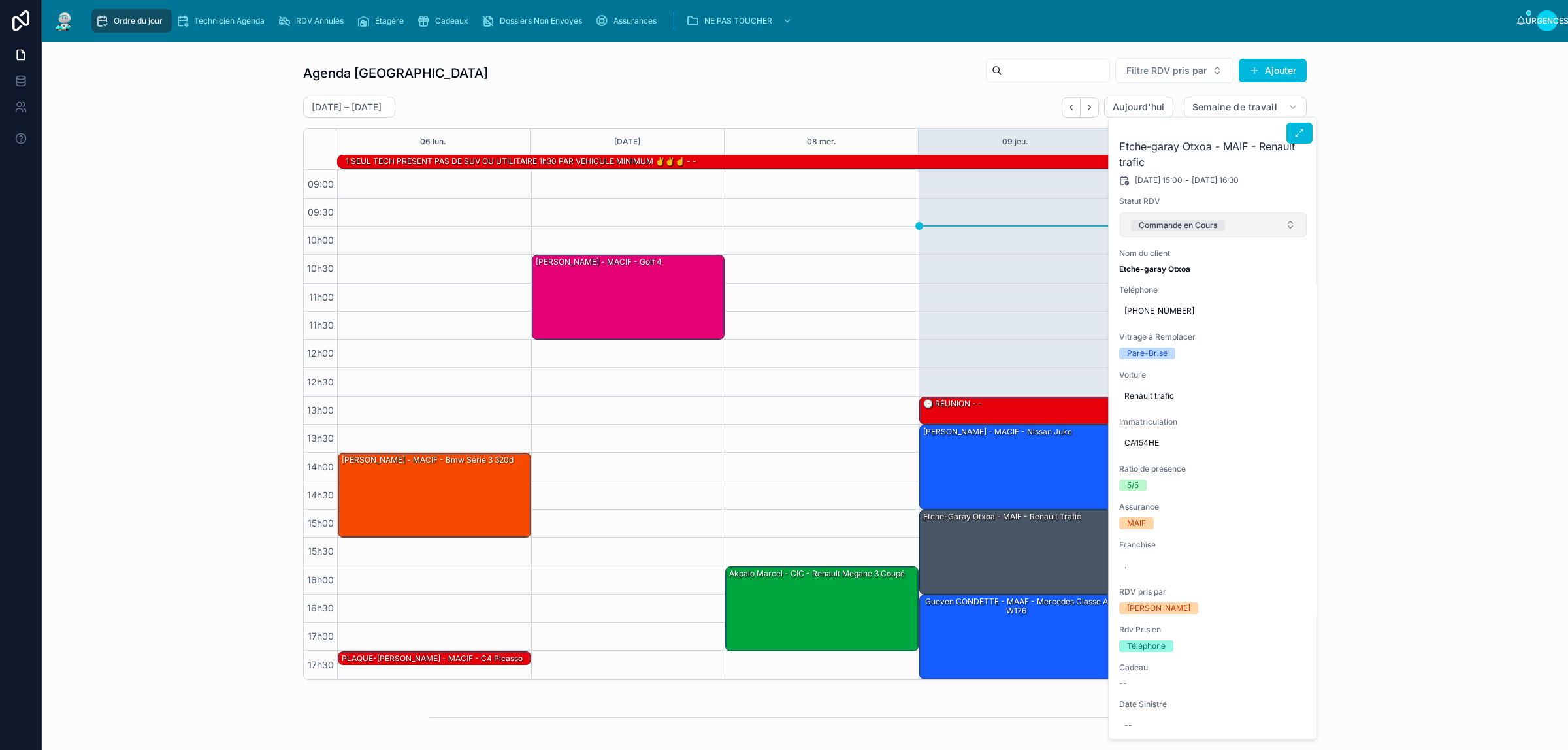
click at [1265, 224] on button "Commande en Cours" at bounding box center [1214, 224] width 187 height 25
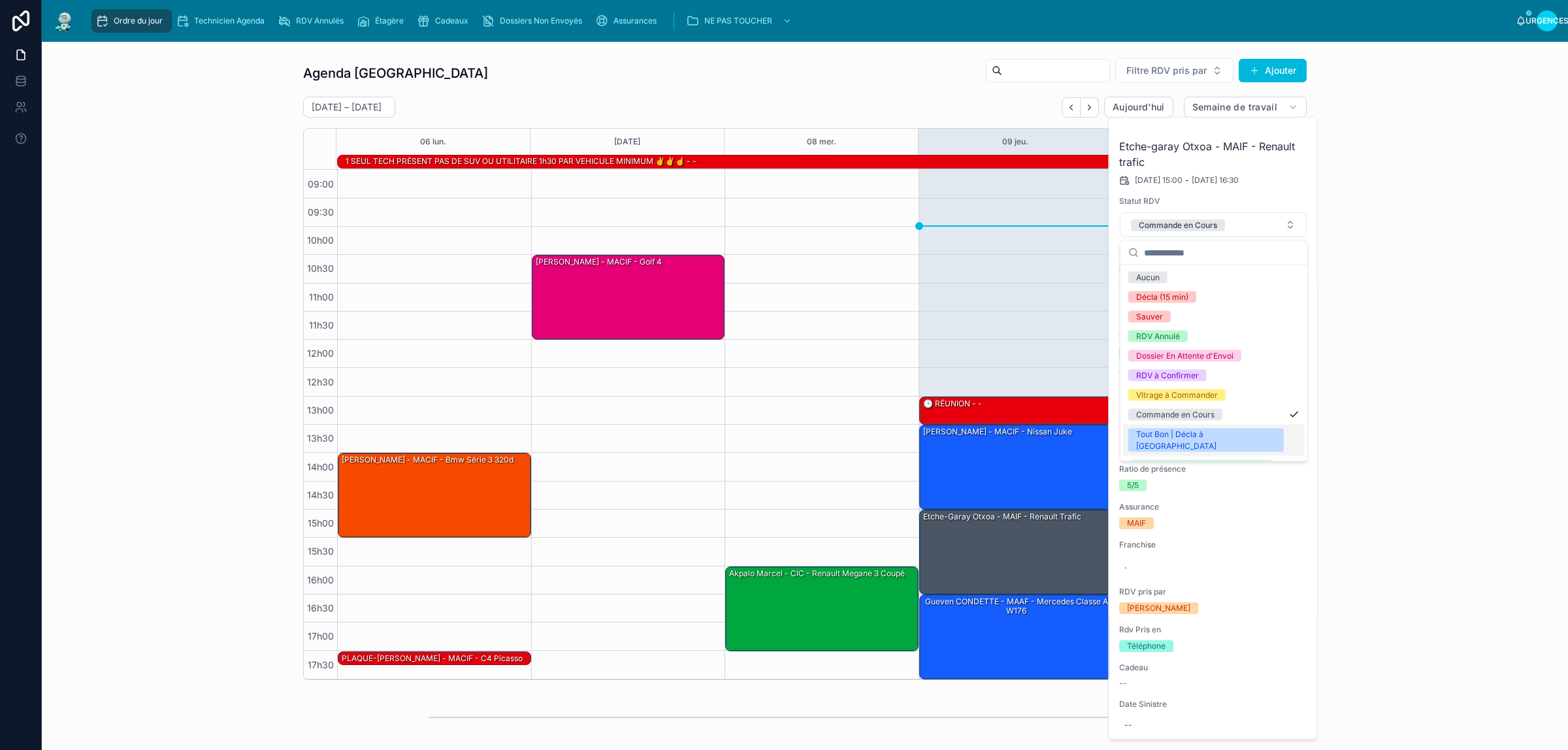
click at [1224, 433] on span "Tout Bon | Décla à [GEOGRAPHIC_DATA]" at bounding box center [1206, 440] width 155 height 24
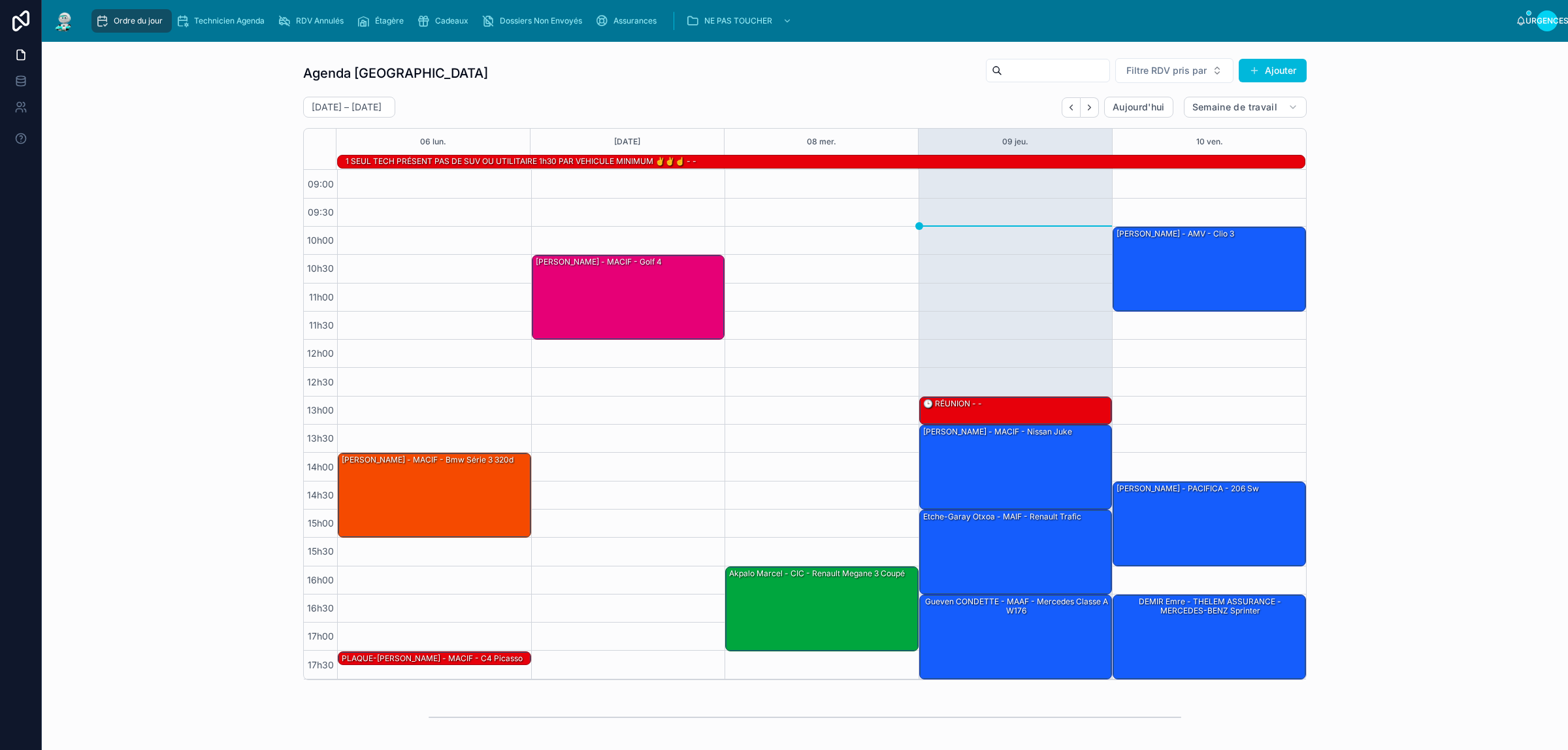
click at [216, 121] on div "Agenda Rennes Filtre RDV pris par Ajouter [DATE] – [DATE] [DATE] Semaine de tra…" at bounding box center [805, 369] width 1505 height 634
